Goal: Transaction & Acquisition: Book appointment/travel/reservation

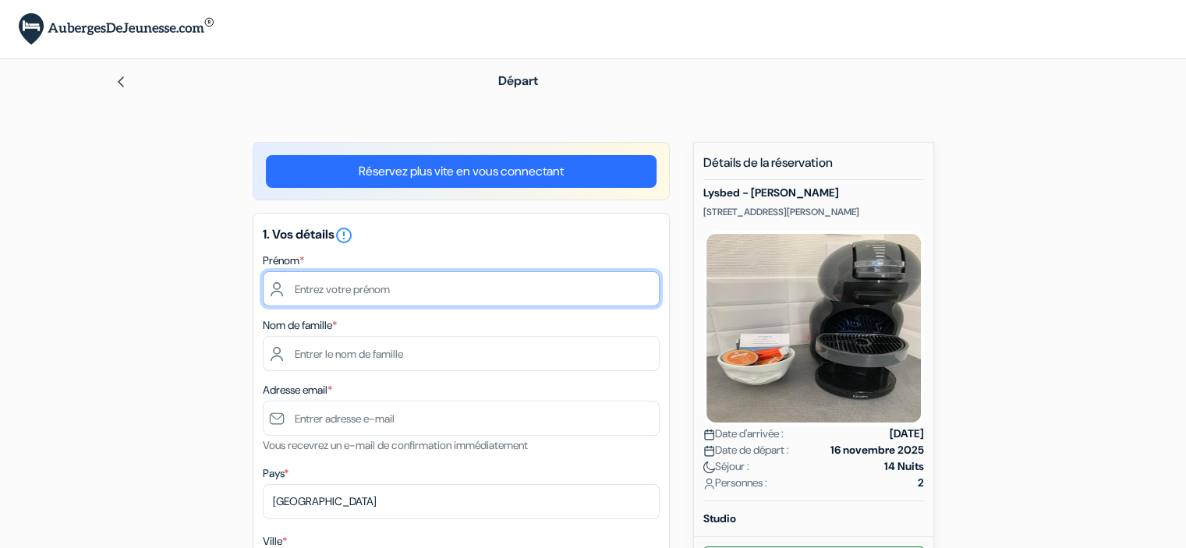
click at [458, 288] on input "text" at bounding box center [461, 288] width 397 height 35
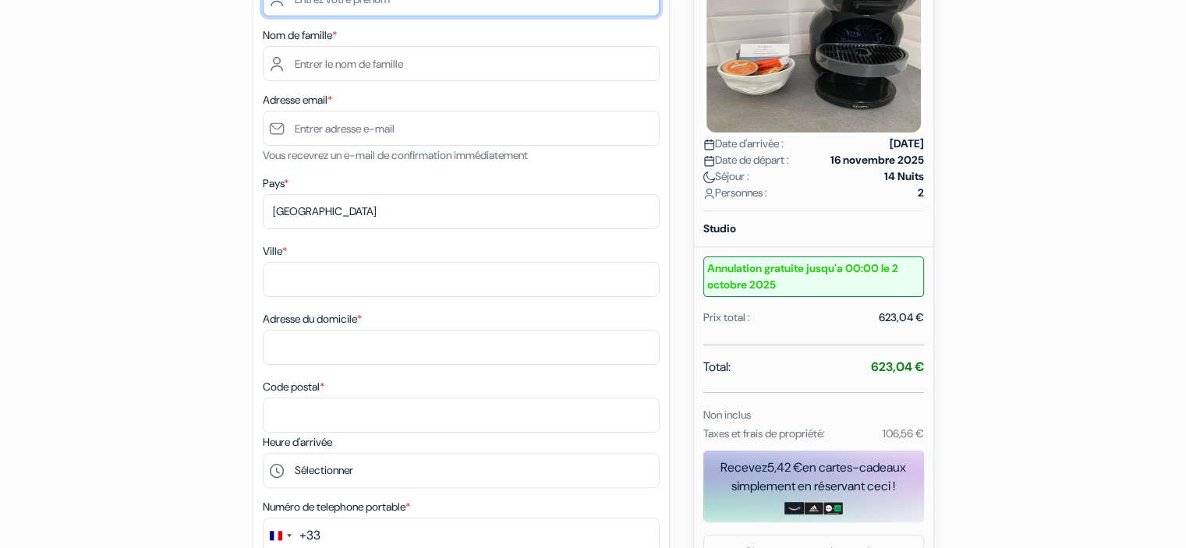
scroll to position [313, 0]
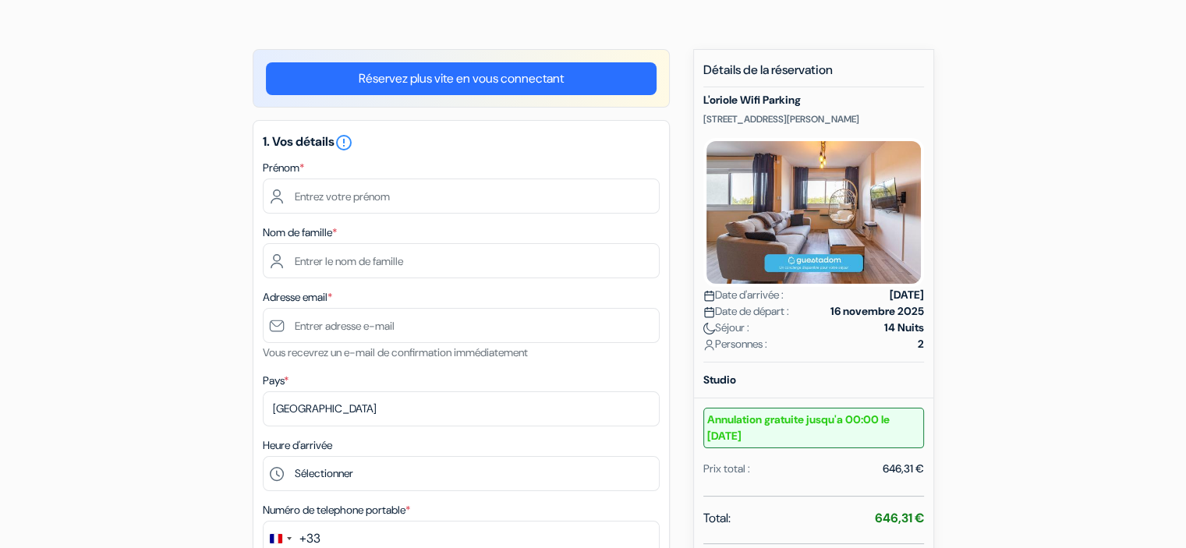
scroll to position [107, 0]
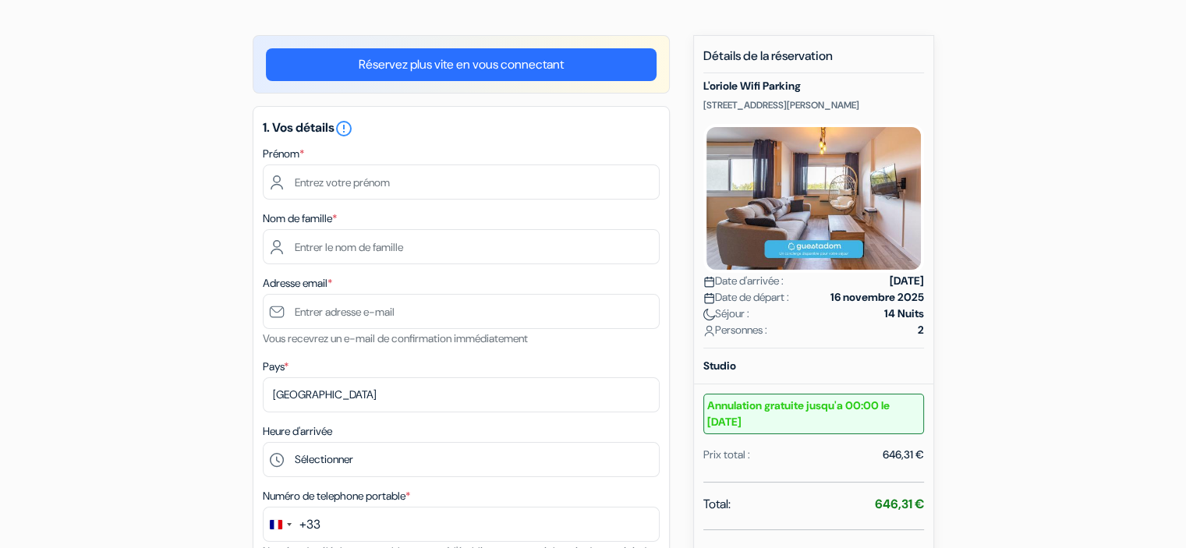
drag, startPoint x: 1197, startPoint y: 189, endPoint x: 1197, endPoint y: 247, distance: 57.7
click at [1185, 247] on html "Langue [GEOGRAPHIC_DATA] [GEOGRAPHIC_DATA] [GEOGRAPHIC_DATA]" at bounding box center [593, 411] width 1186 height 1036
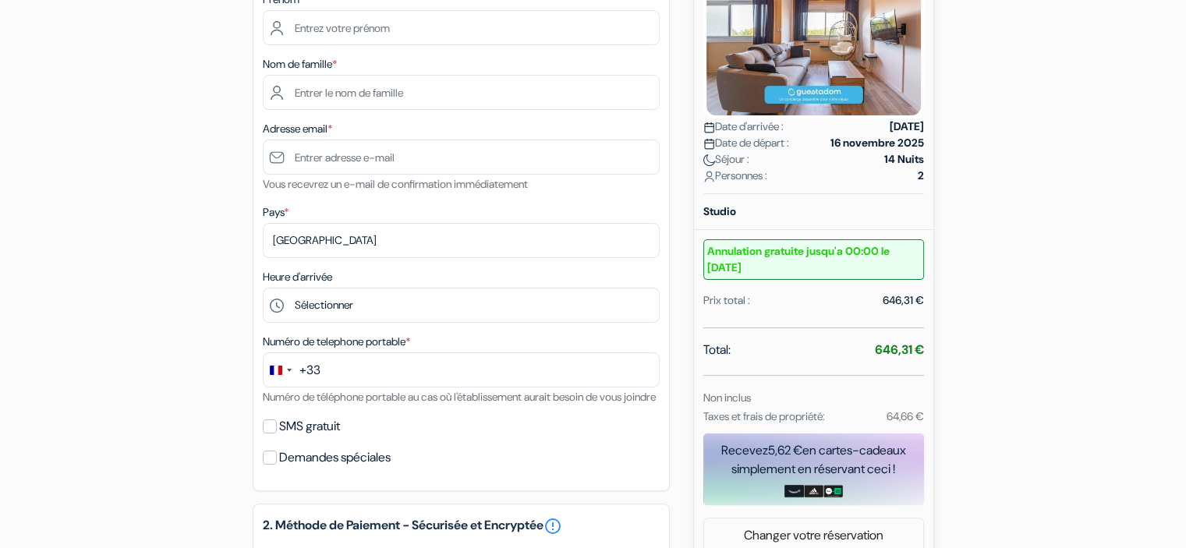
scroll to position [0, 0]
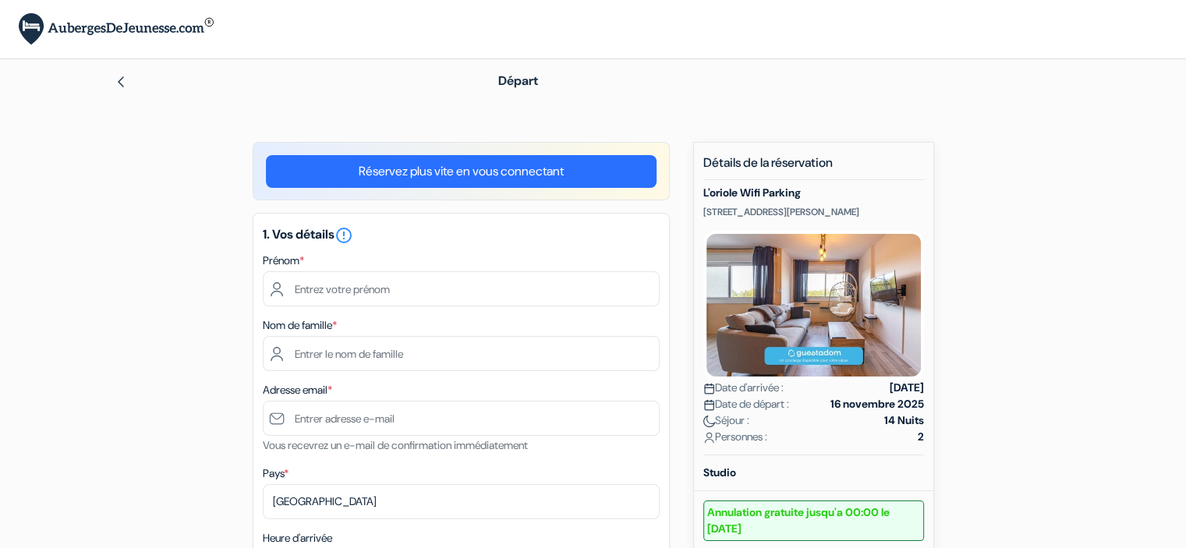
click at [755, 279] on img at bounding box center [813, 305] width 221 height 149
